Goal: Information Seeking & Learning: Find specific page/section

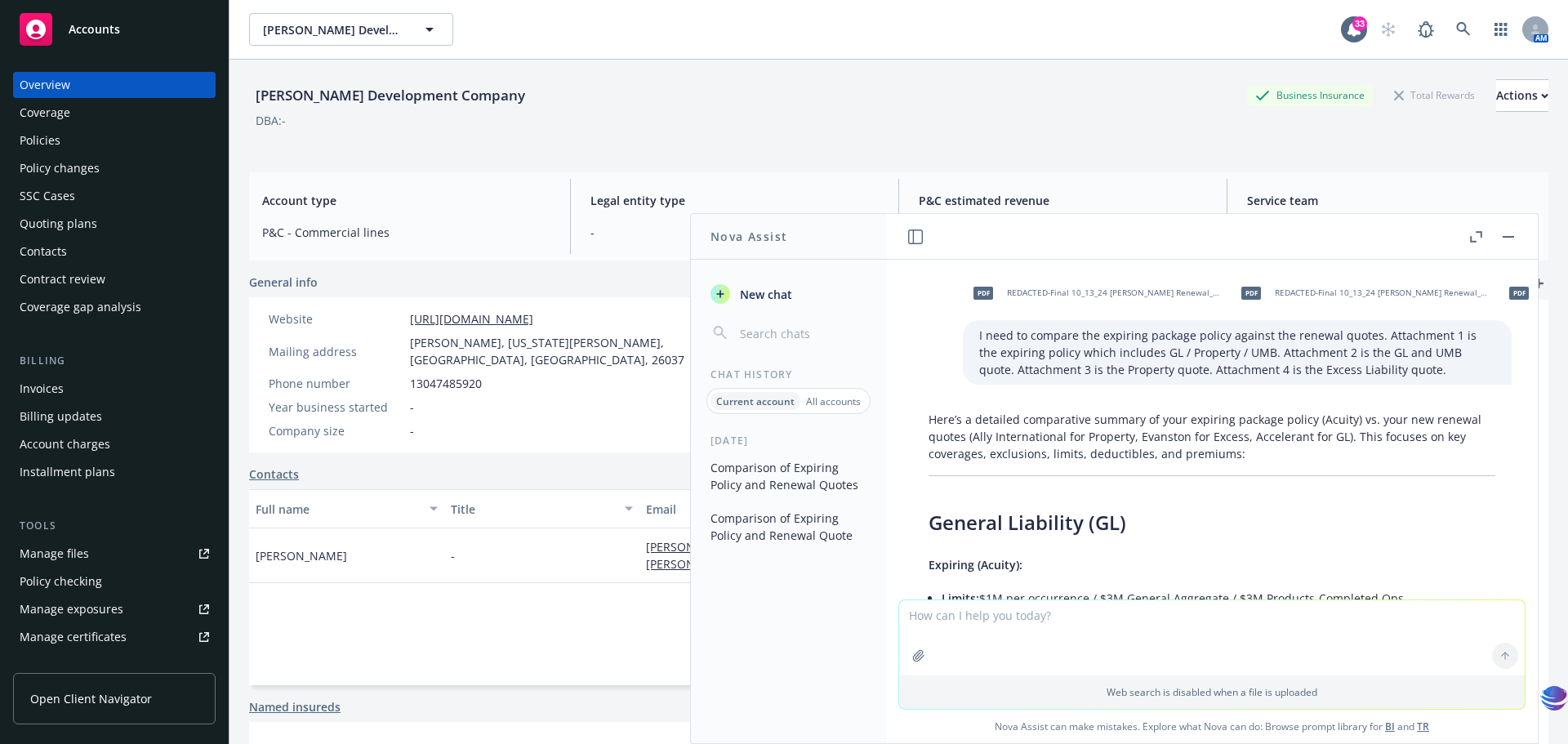
scroll to position [2904, 0]
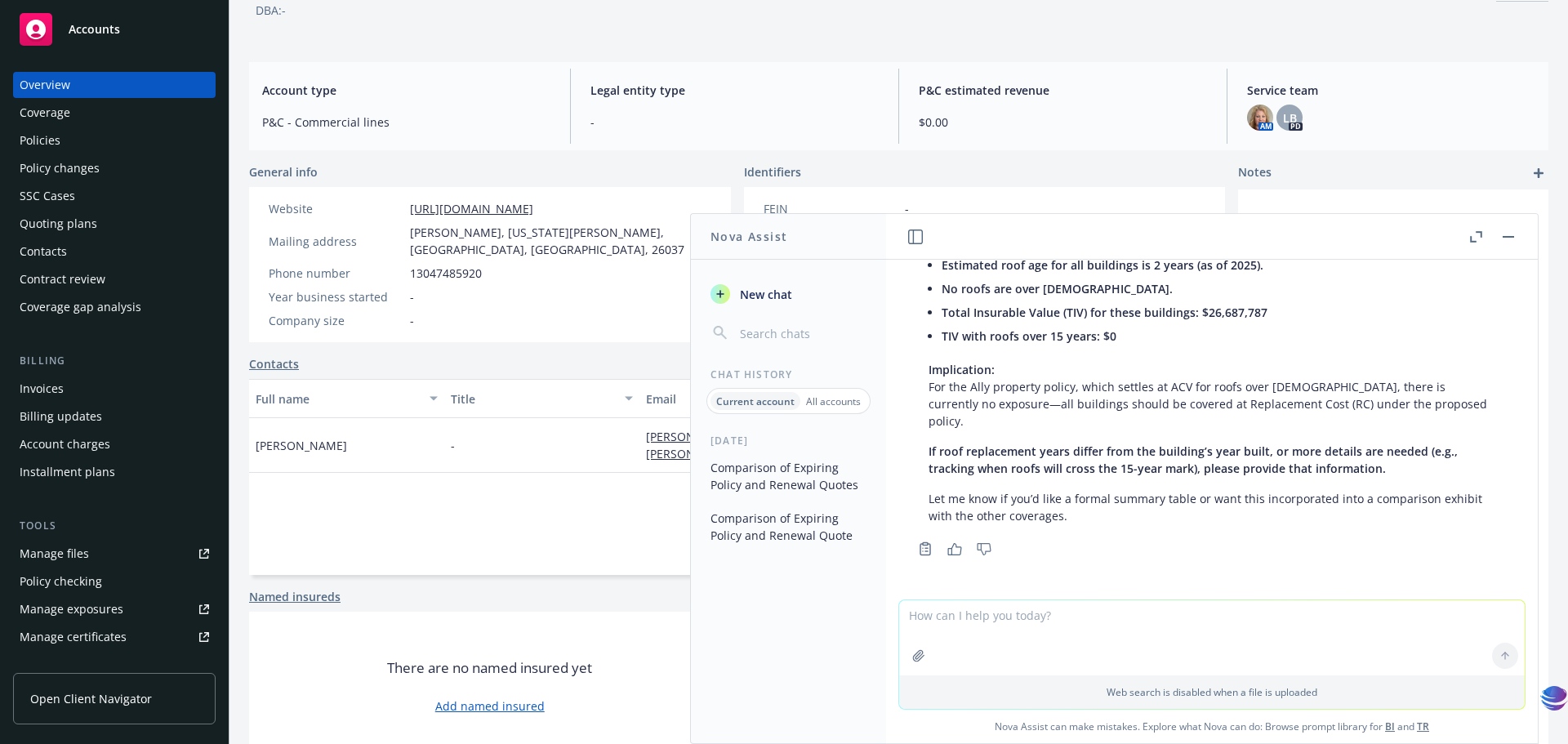
click at [1205, 649] on textarea at bounding box center [1211, 637] width 626 height 75
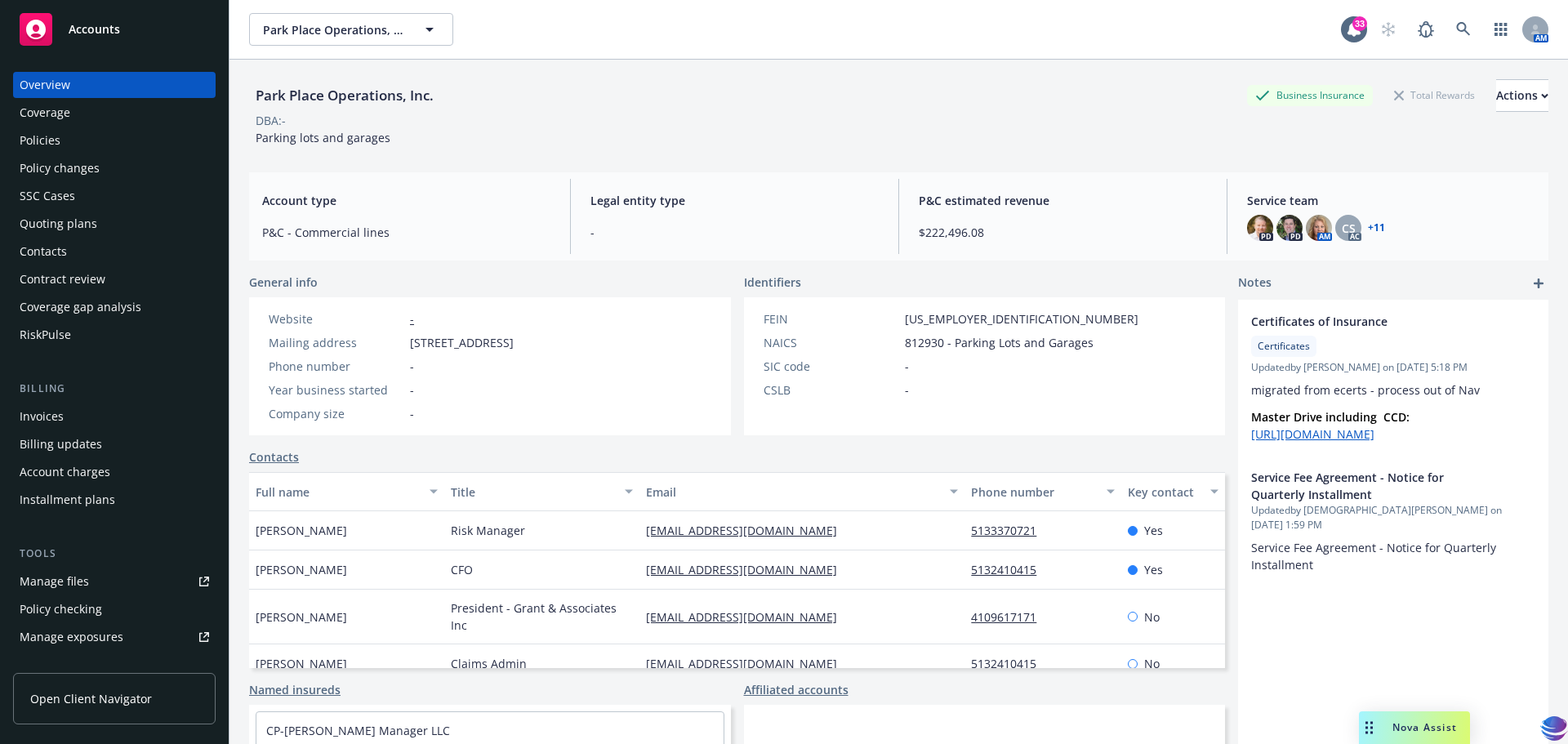
click at [52, 146] on div "Policies" at bounding box center [40, 140] width 41 height 26
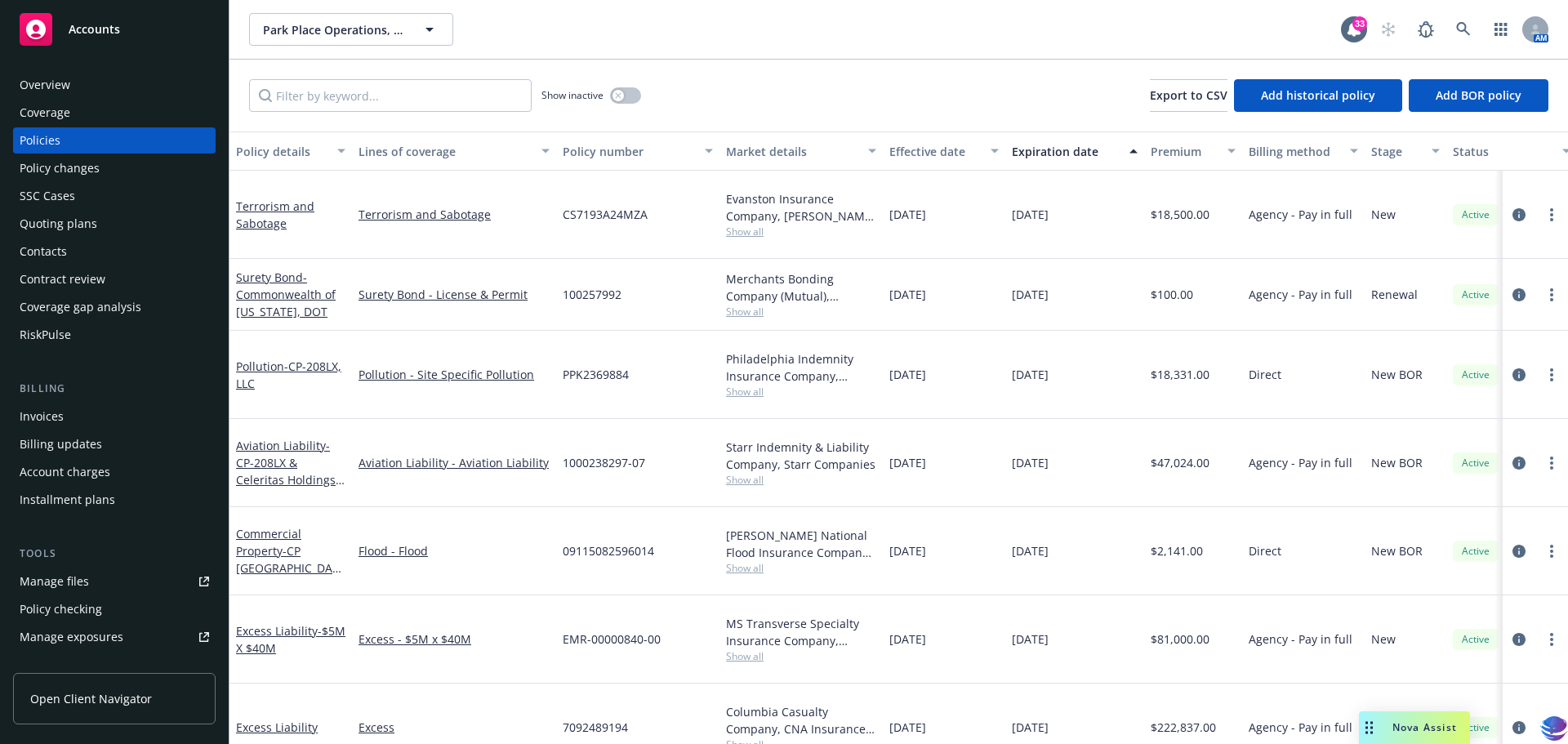
click at [51, 223] on div "Quoting plans" at bounding box center [58, 223] width 77 height 26
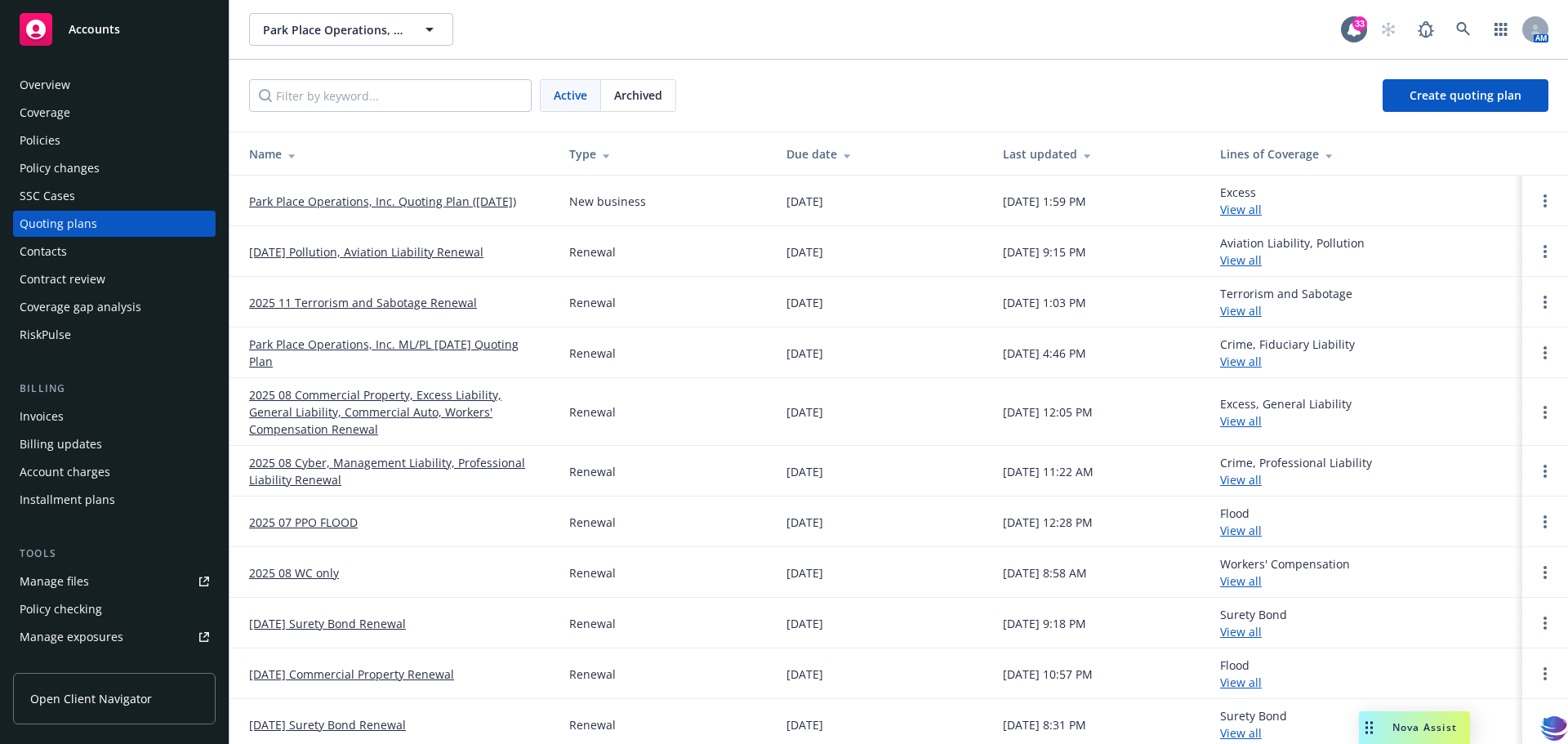
click at [332, 306] on link "2025 11 Terrorism and Sabotage Renewal" at bounding box center [362, 302] width 227 height 17
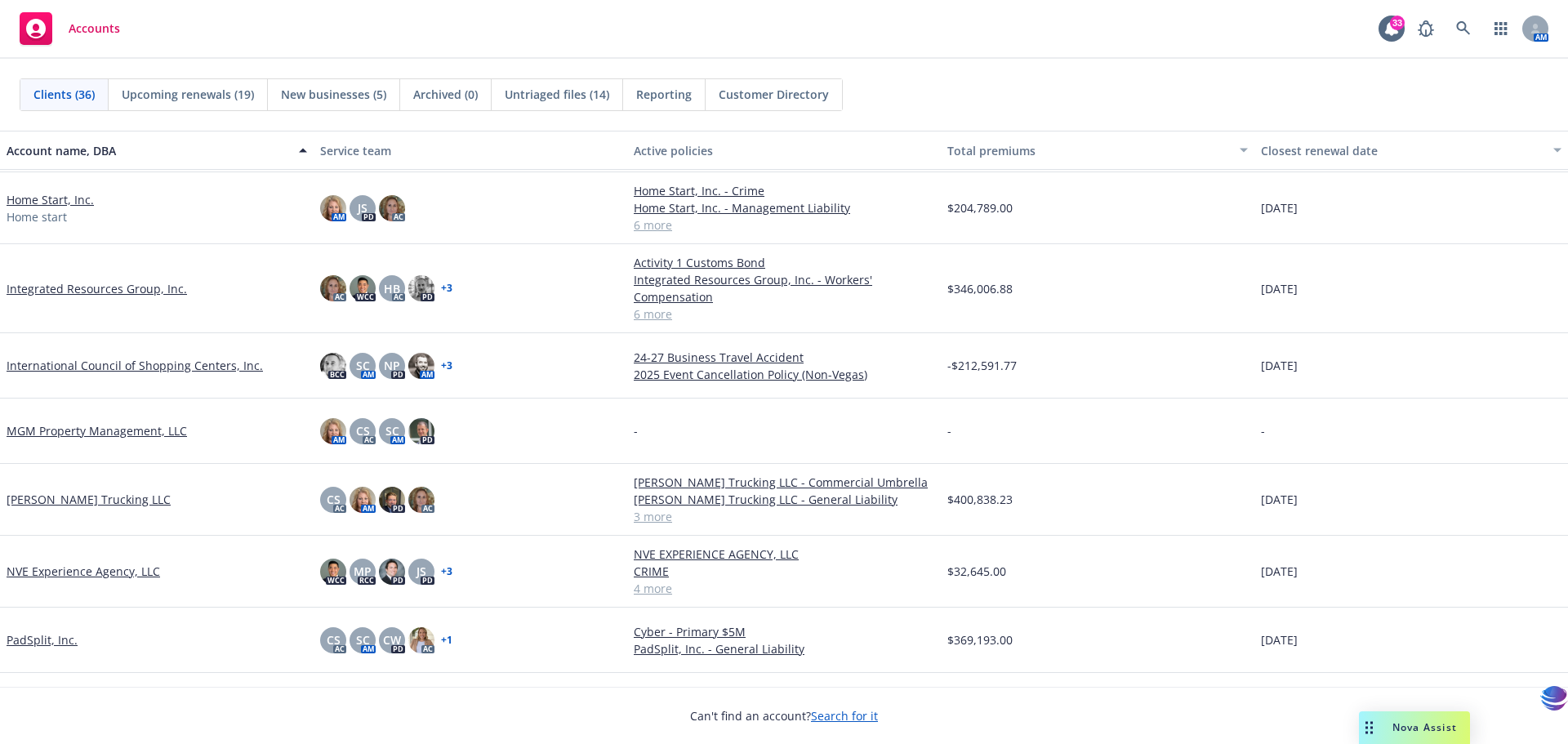
scroll to position [1079, 0]
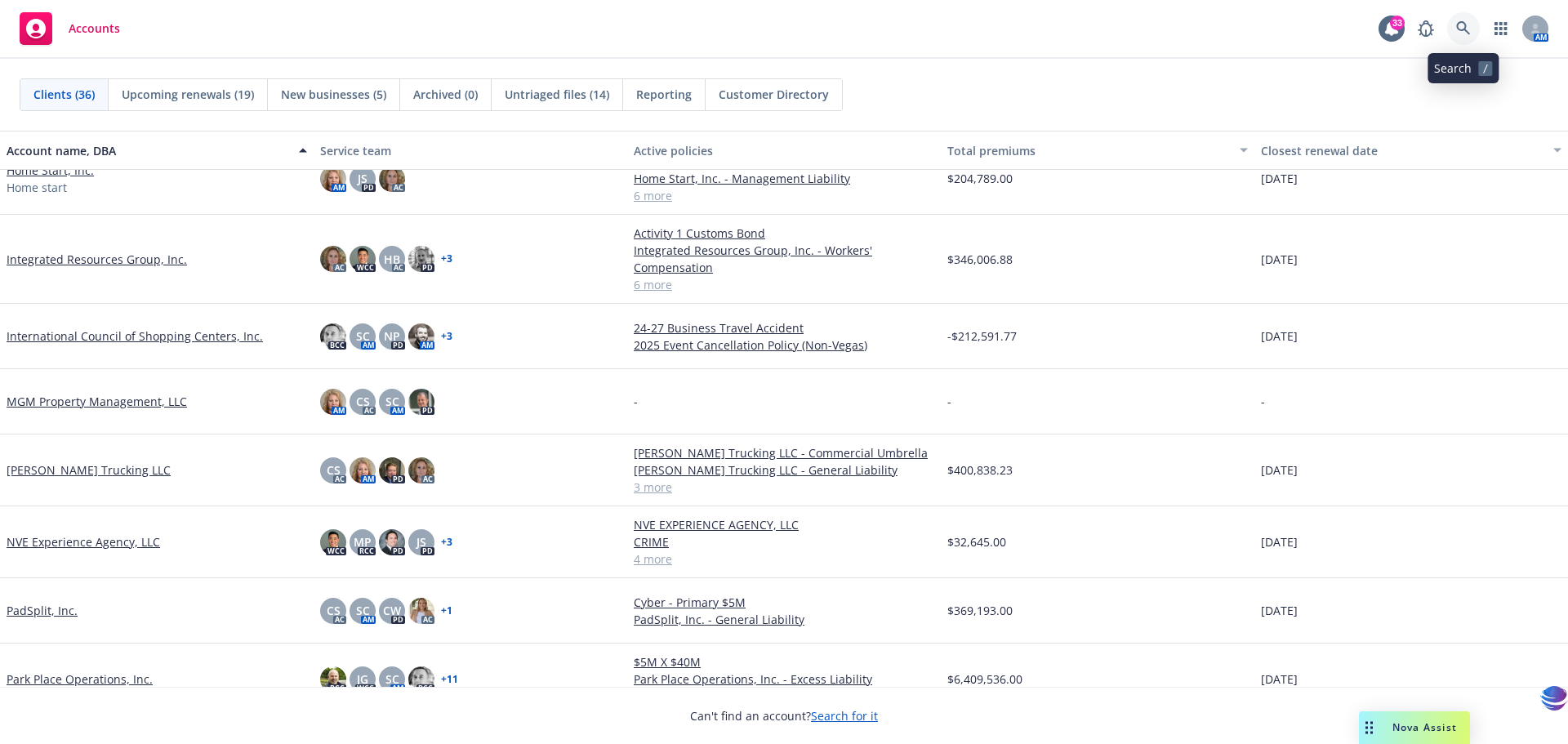
click at [1464, 33] on icon at bounding box center [1463, 28] width 15 height 15
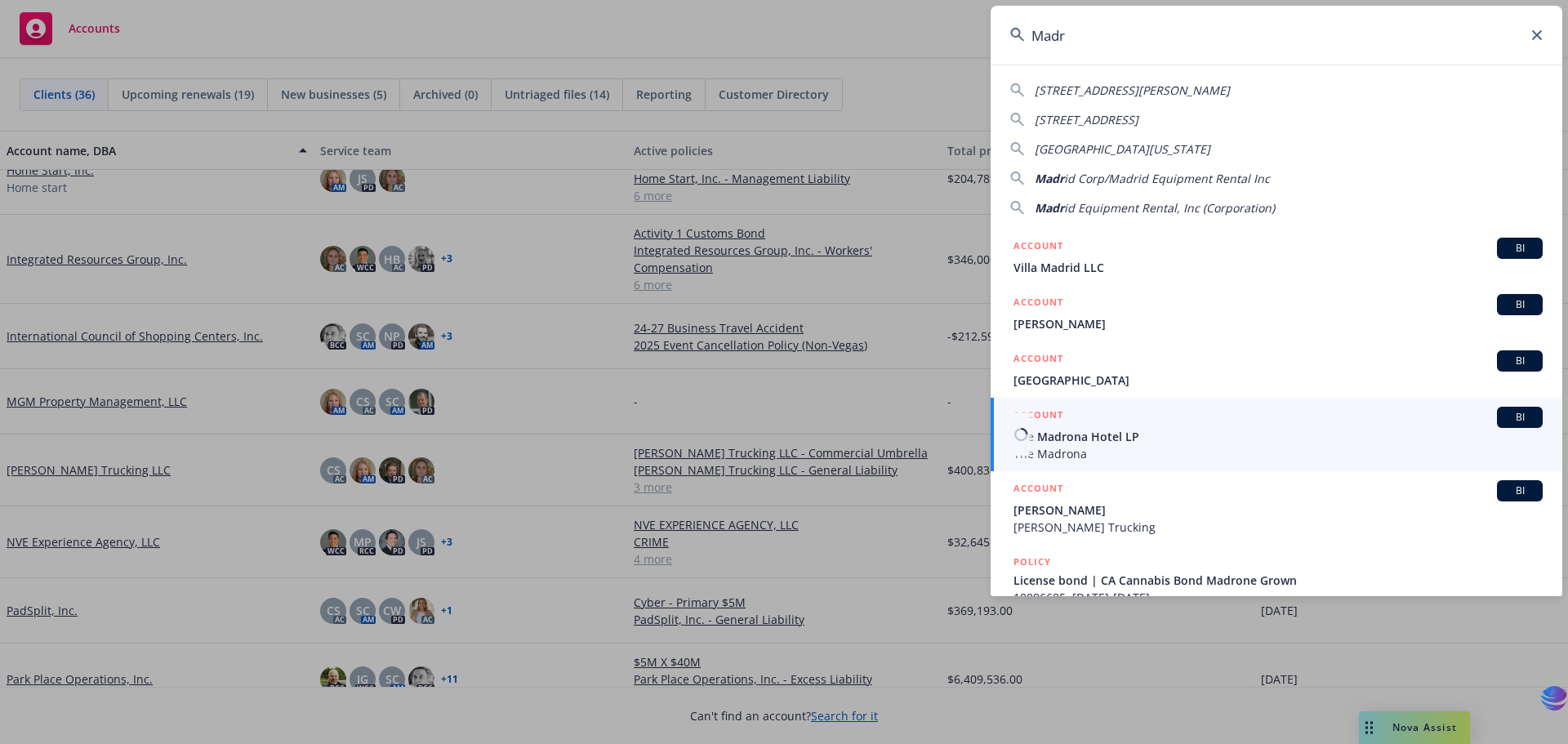
type input "Madr"
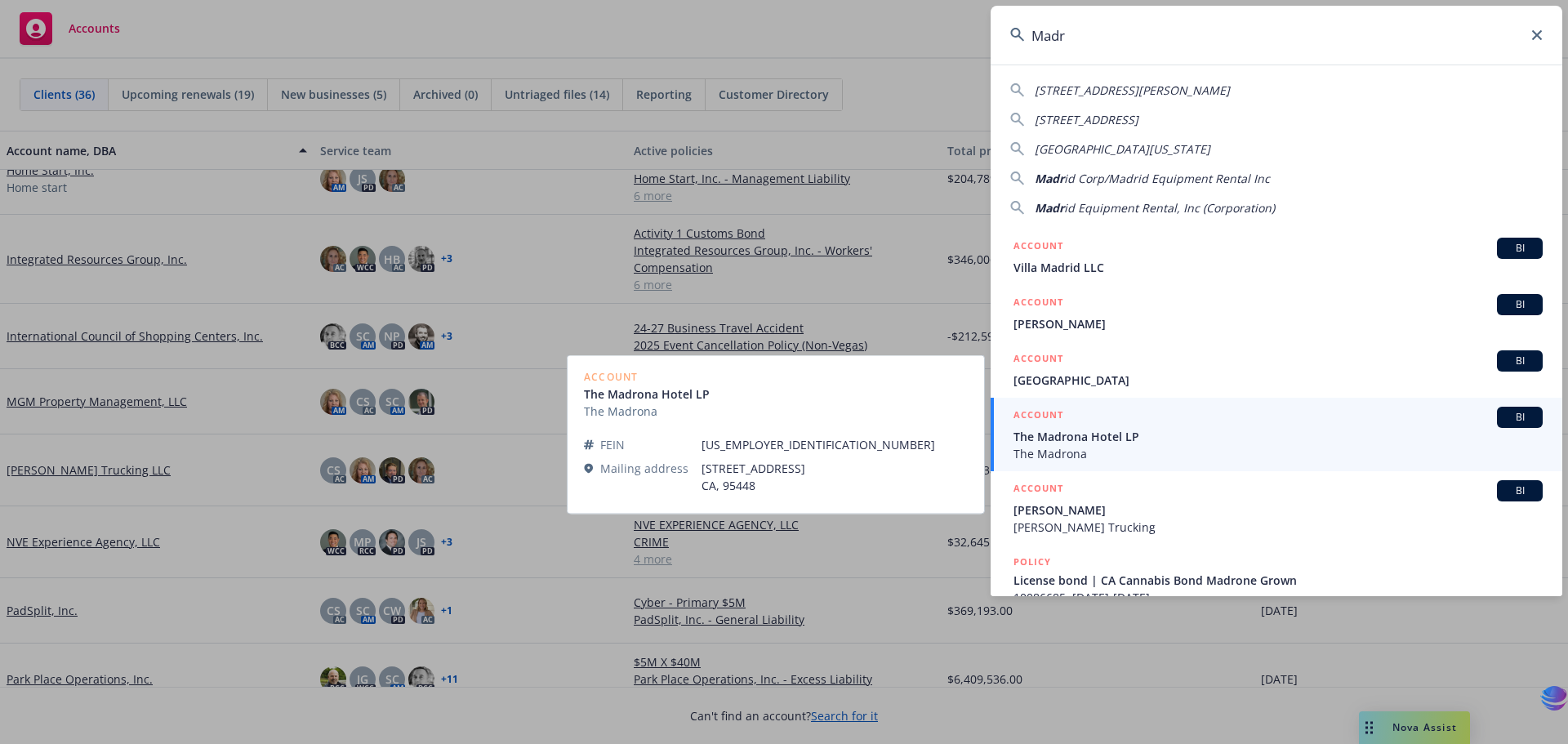
click at [1081, 438] on span "The Madrona Hotel LP" at bounding box center [1277, 437] width 529 height 17
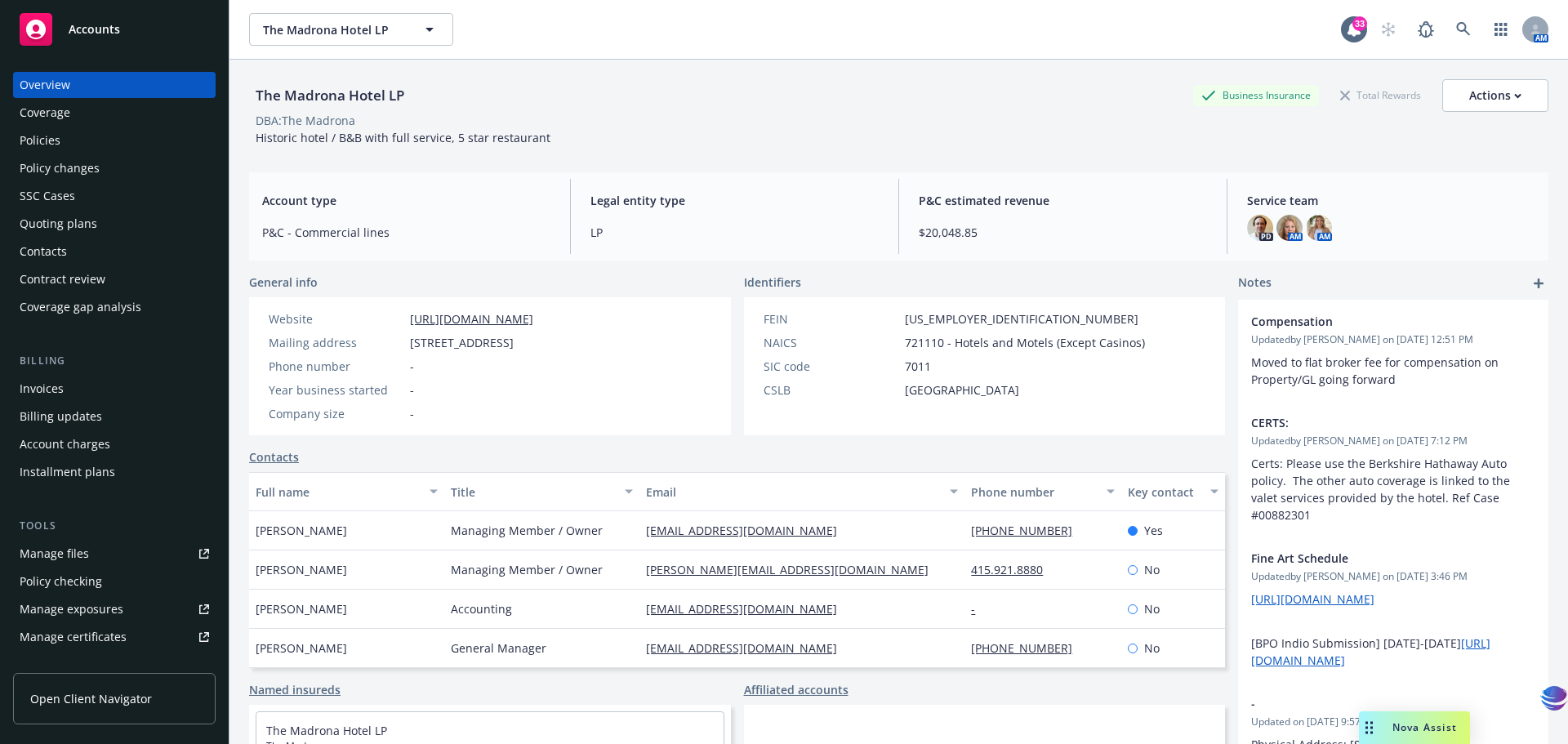
click at [92, 552] on link "Manage files" at bounding box center [114, 553] width 202 height 26
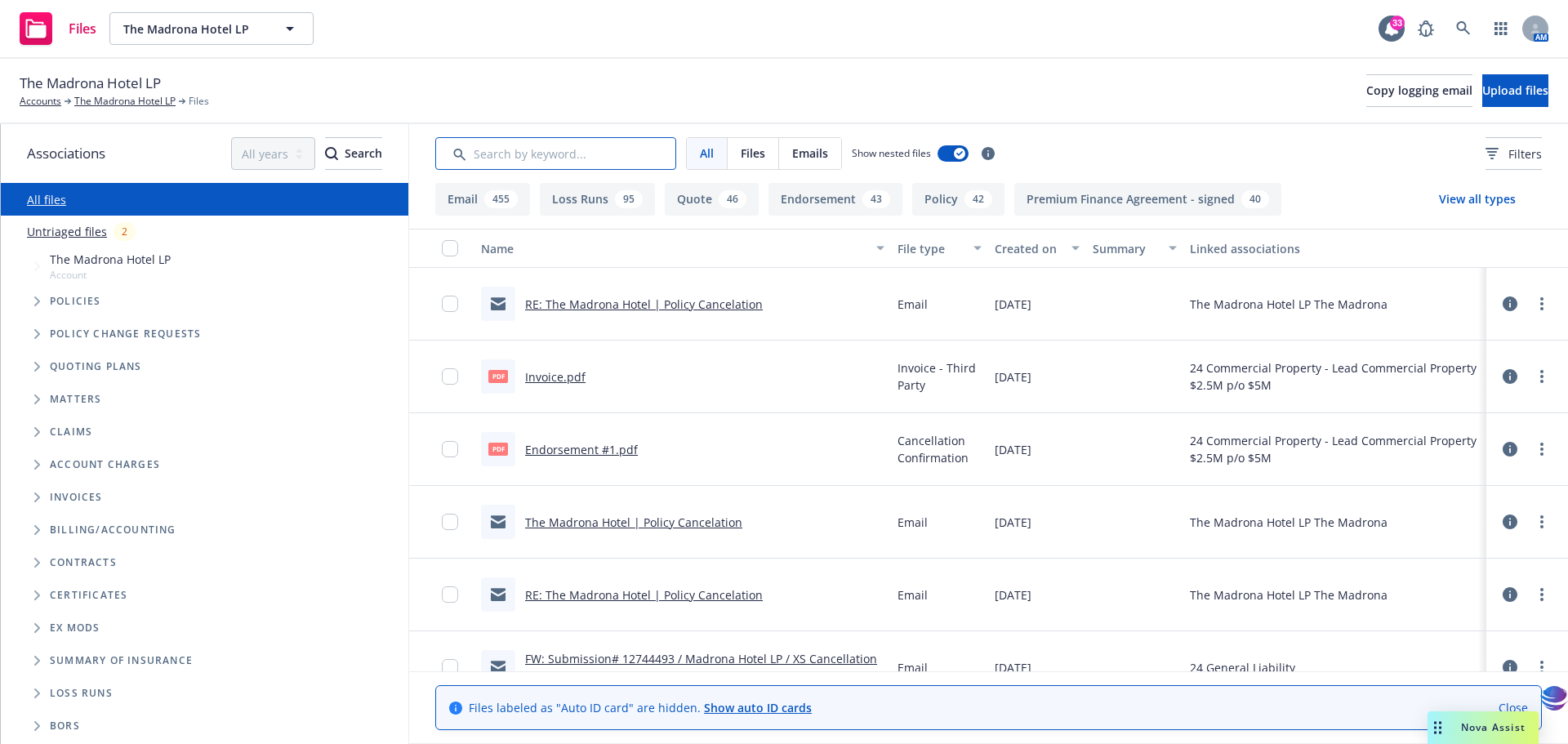
click at [543, 156] on input "Search by keyword..." at bounding box center [555, 153] width 241 height 32
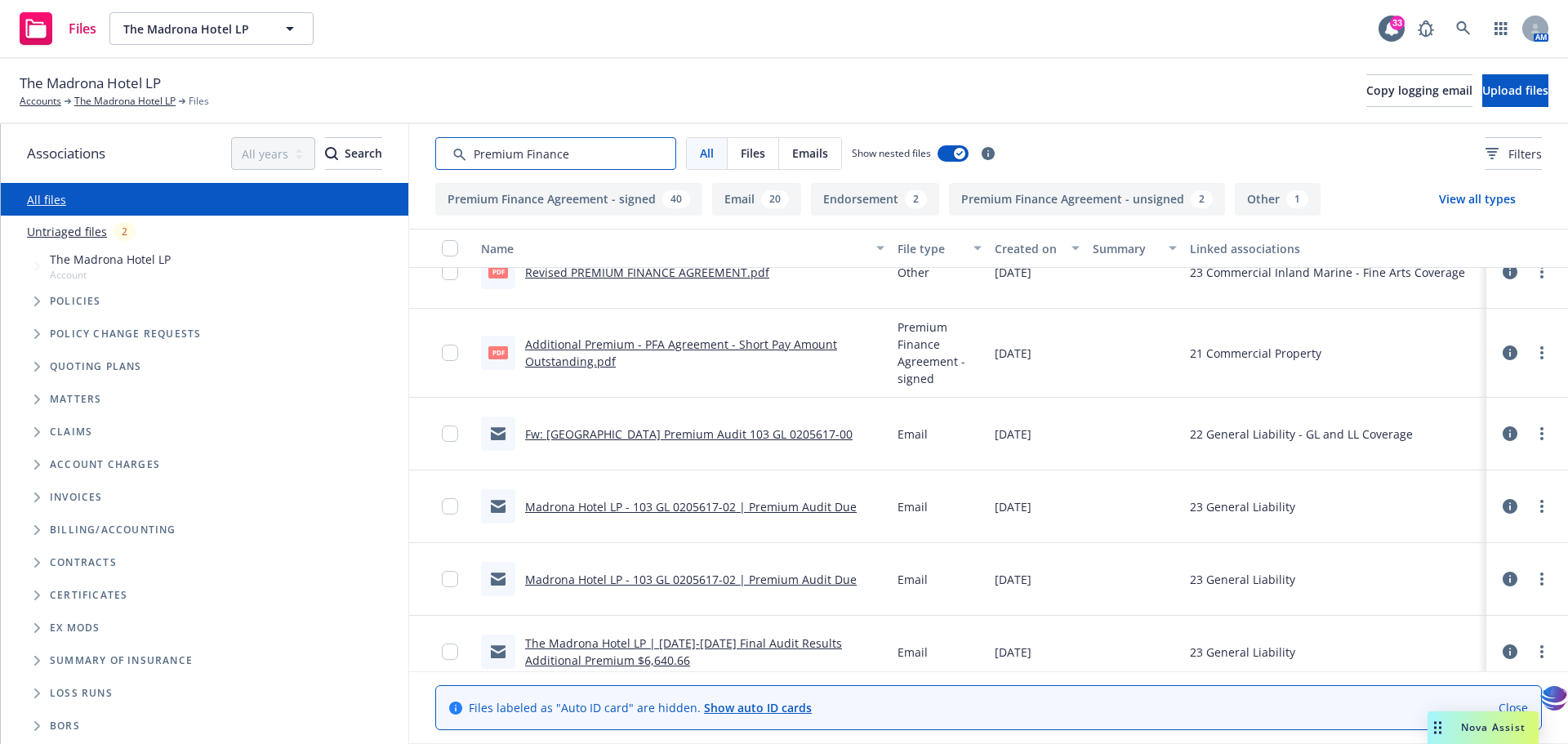
scroll to position [170, 0]
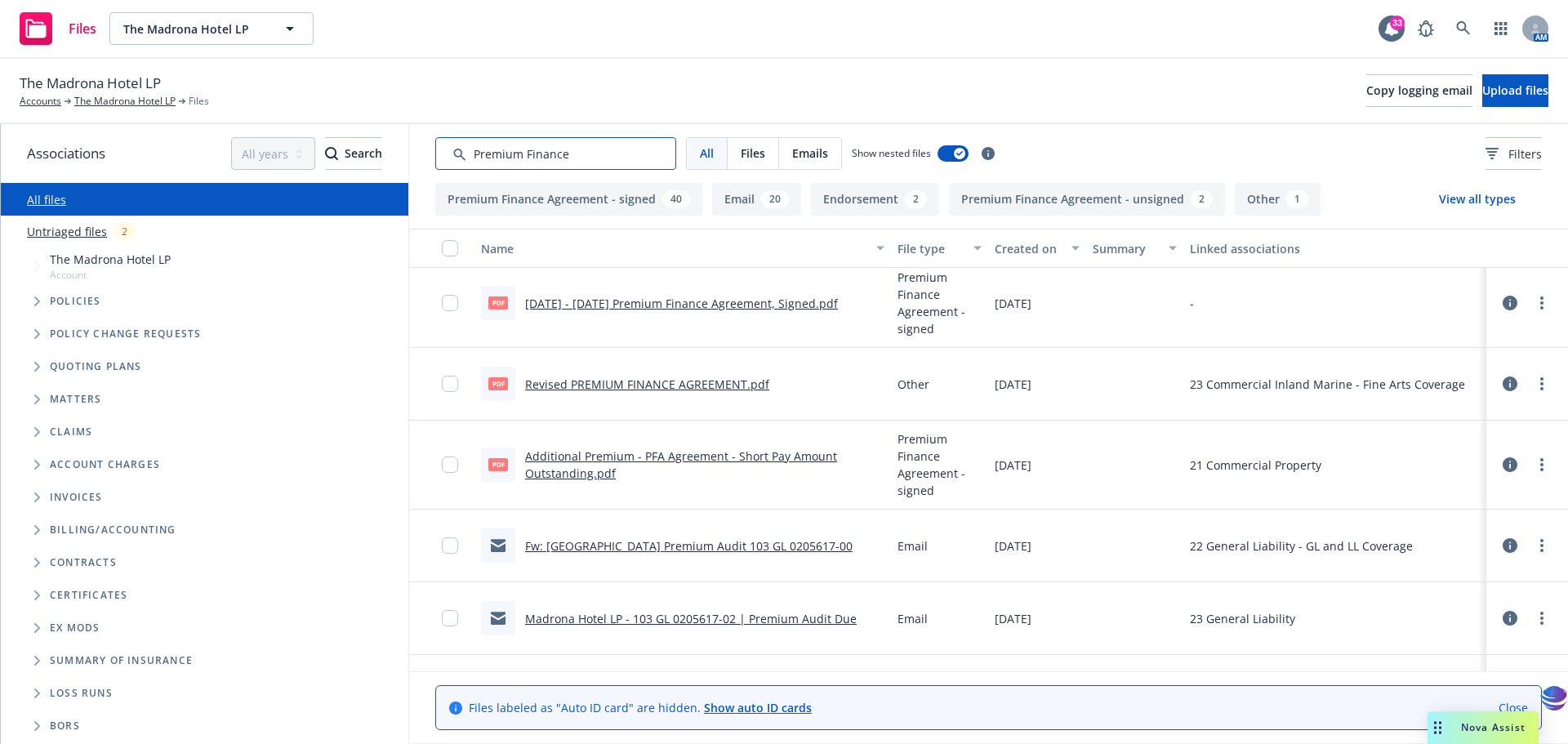
type input "Premium Finance"
